Goal: Book appointment/travel/reservation

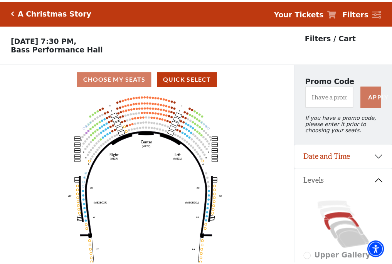
scroll to position [36, 0]
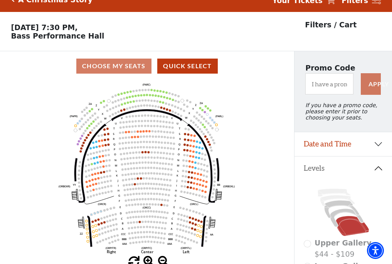
scroll to position [36, 0]
